Goal: Task Accomplishment & Management: Manage account settings

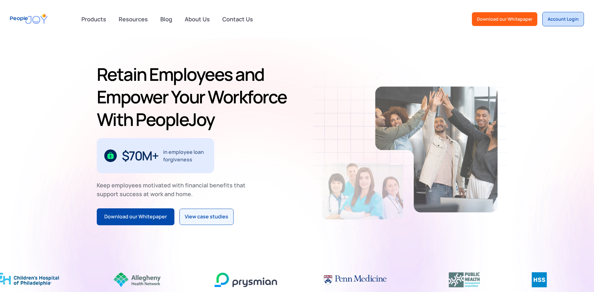
click at [562, 17] on div "Account Login" at bounding box center [563, 19] width 31 height 6
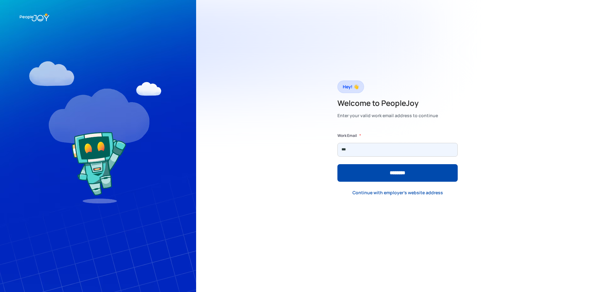
type input "**********"
click at [337, 164] on input "********" at bounding box center [397, 173] width 120 height 18
